Goal: Navigation & Orientation: Find specific page/section

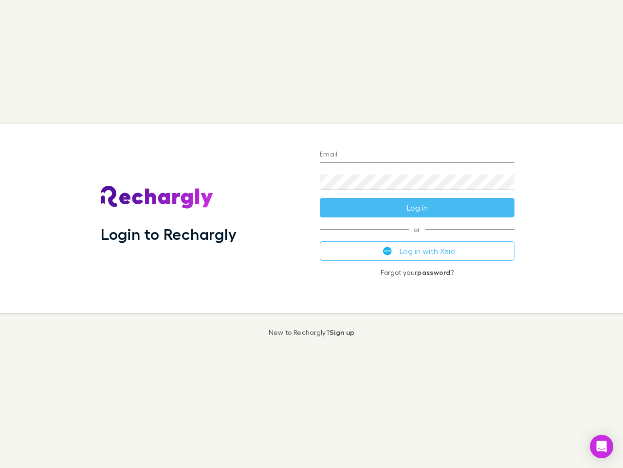
click at [312, 234] on div "Login to Rechargly" at bounding box center [202, 218] width 219 height 189
click at [417, 155] on input "Email" at bounding box center [417, 155] width 195 height 16
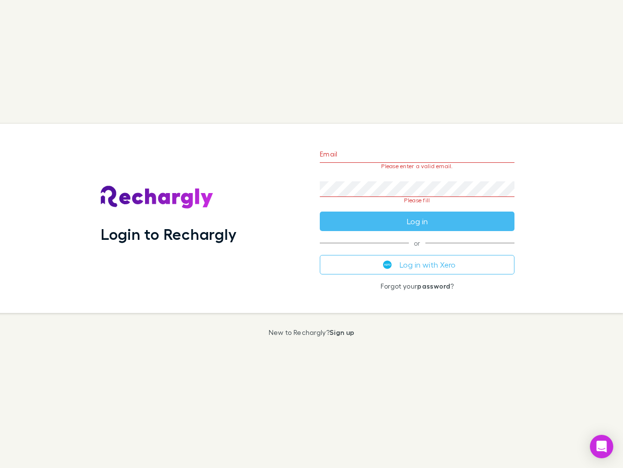
click at [417, 208] on form "Email Please enter a valid email. Password Please fill Log in" at bounding box center [417, 185] width 195 height 92
click at [417, 251] on div "Email Please enter a valid email. Password Please fill Log in or Log in with Xe…" at bounding box center [417, 218] width 210 height 189
click at [602, 446] on icon "Open Intercom Messenger" at bounding box center [602, 446] width 10 height 12
